Goal: Transaction & Acquisition: Purchase product/service

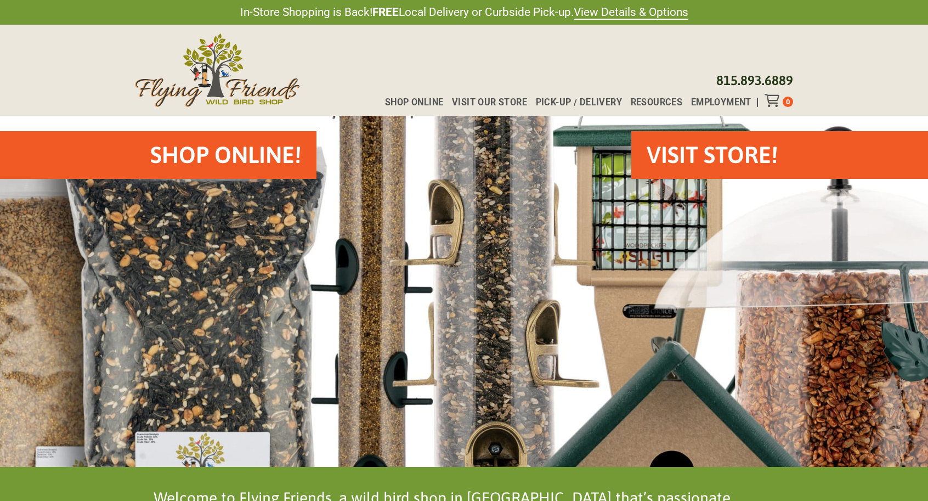
click at [186, 165] on h2 "Shop Online!" at bounding box center [225, 155] width 151 height 32
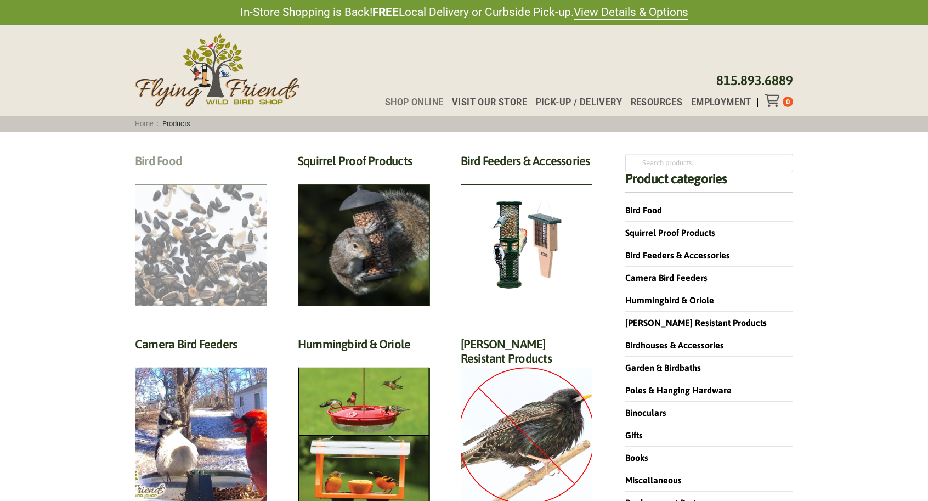
click at [229, 174] on h2 "Bird Food (70)" at bounding box center [201, 164] width 132 height 20
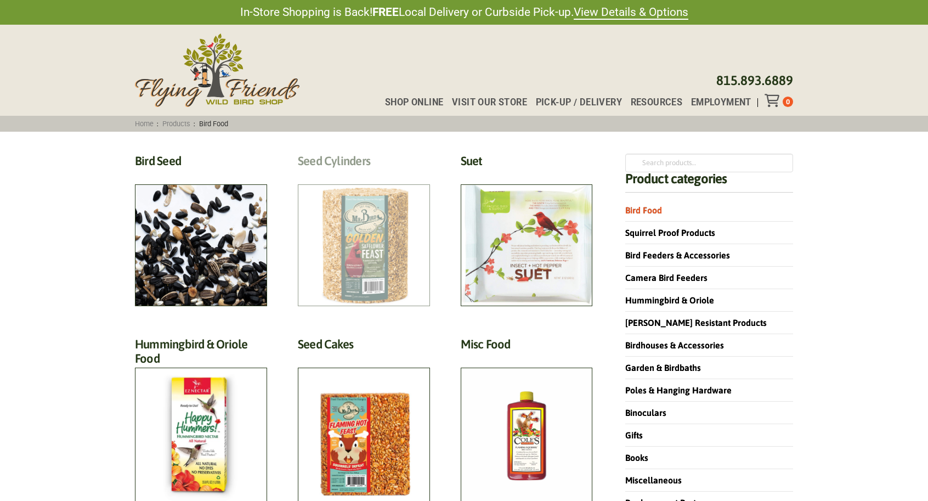
click at [359, 174] on h2 "Seed Cylinders (9)" at bounding box center [364, 164] width 132 height 20
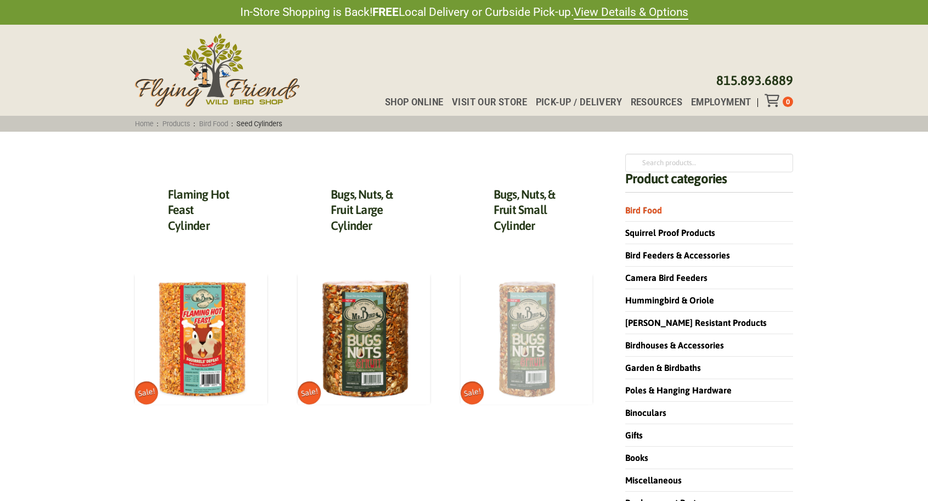
click at [530, 341] on img at bounding box center [527, 338] width 132 height 132
